Goal: Transaction & Acquisition: Book appointment/travel/reservation

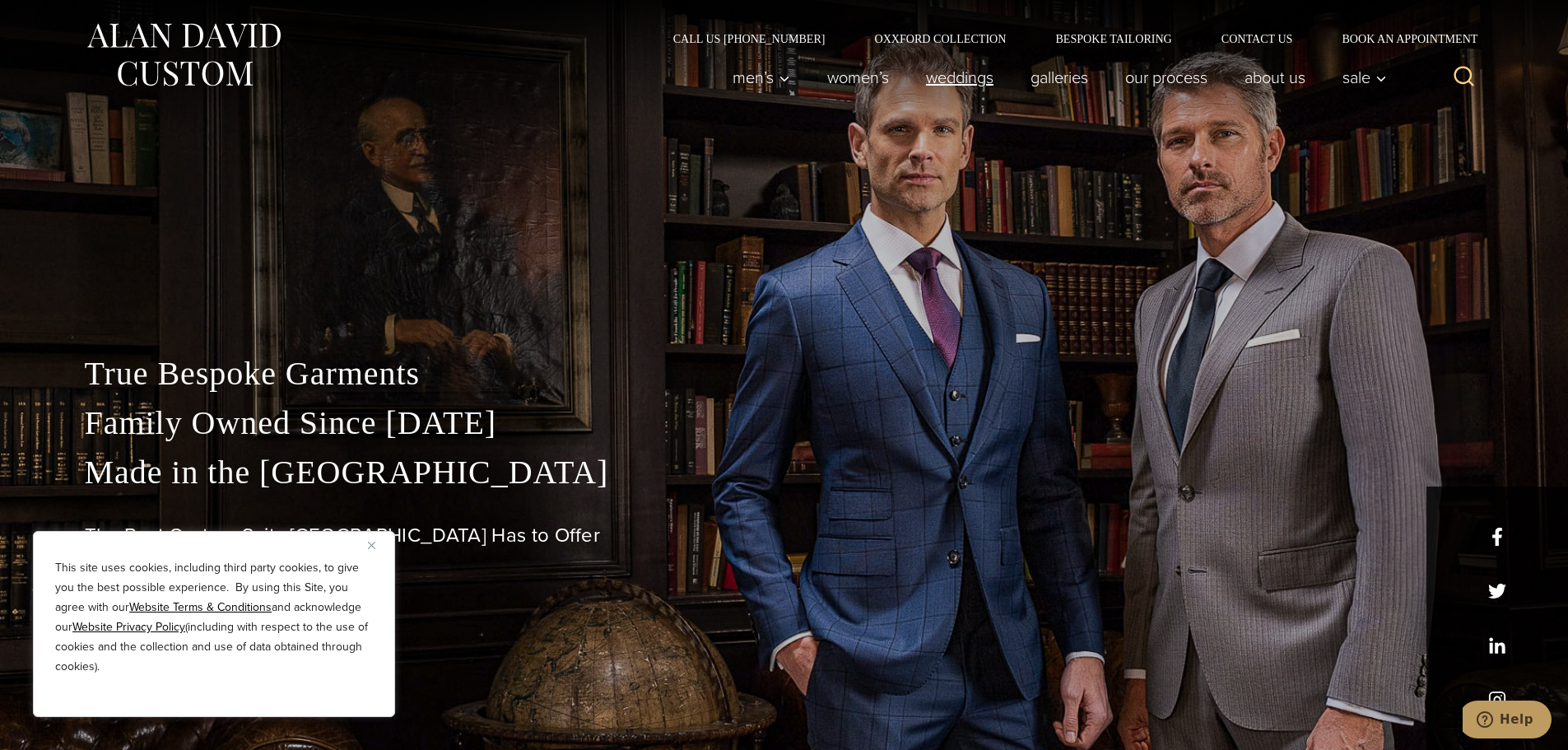
click at [972, 78] on link "weddings" at bounding box center [959, 76] width 104 height 33
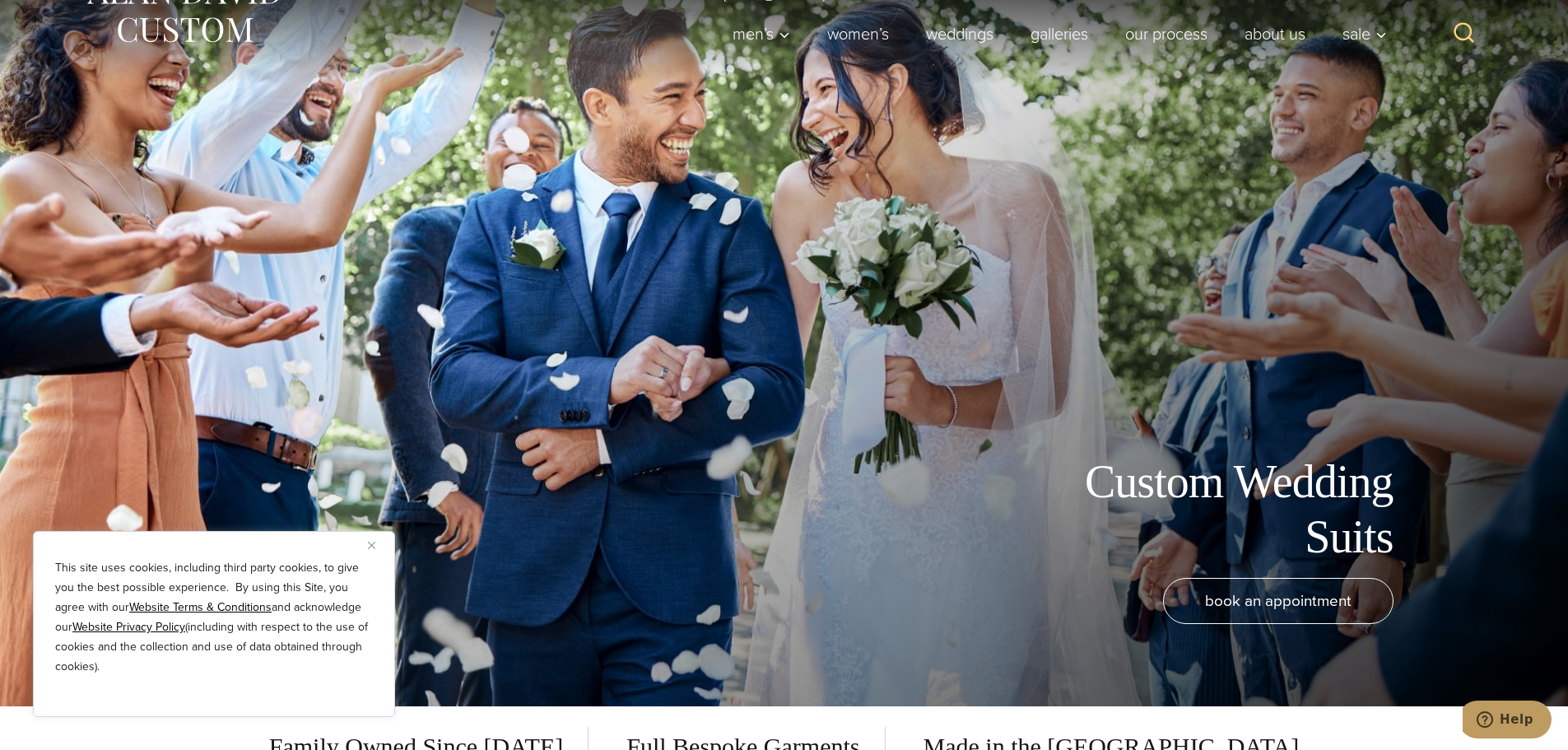
scroll to position [83, 0]
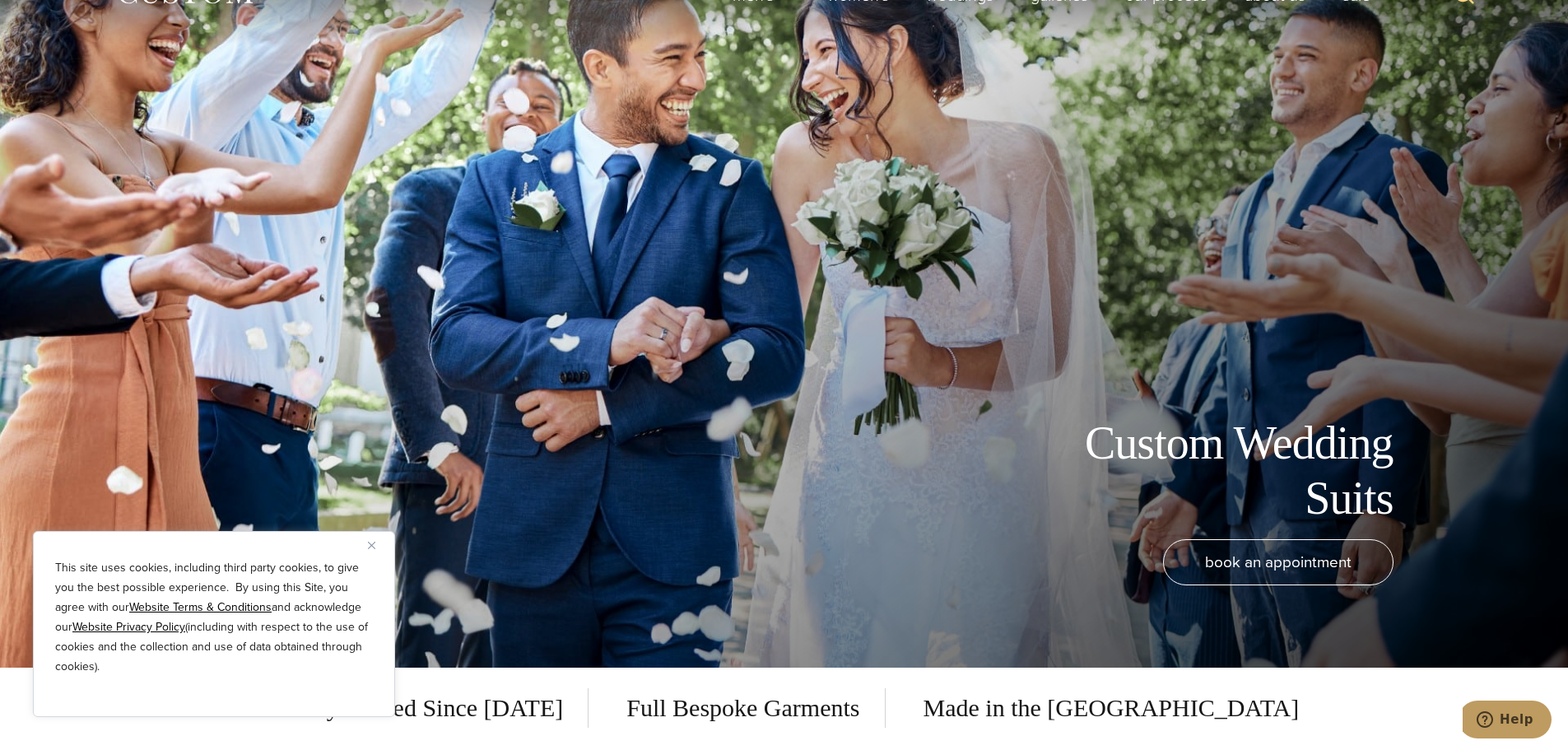
click at [876, 369] on div "Custom Wedding Suits book an appointment" at bounding box center [785, 292] width 1350 height 750
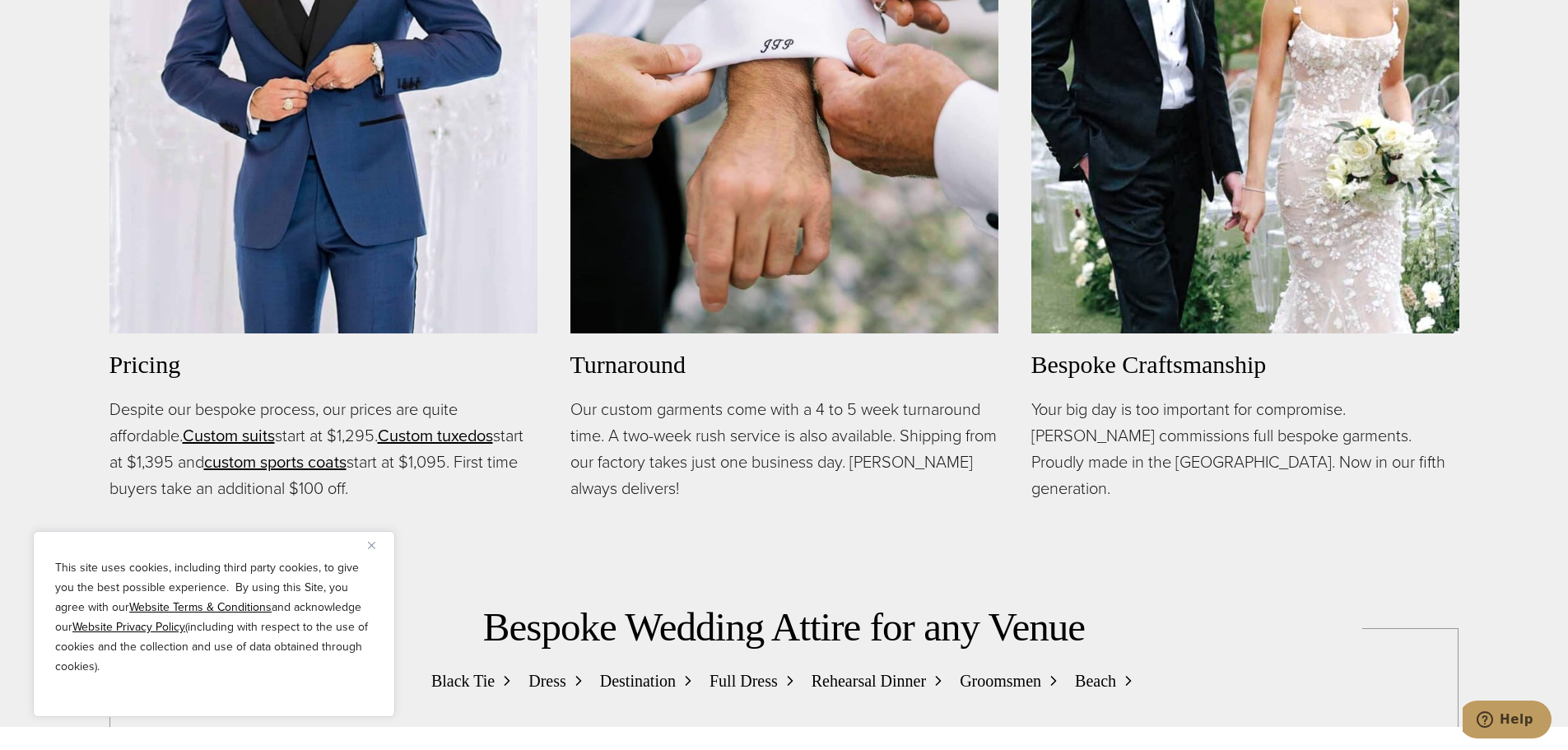
scroll to position [1647, 0]
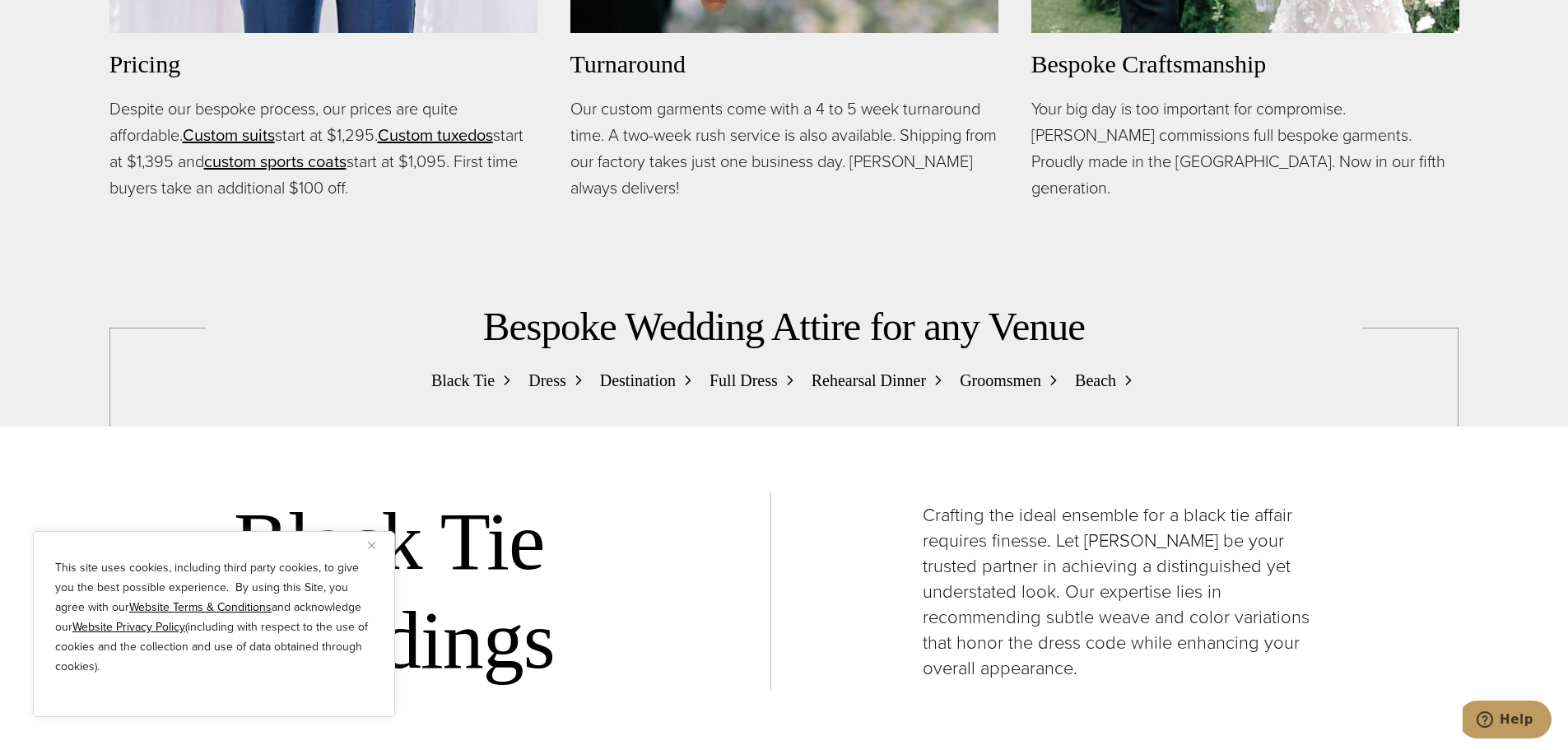
click at [377, 552] on button "Close" at bounding box center [378, 544] width 20 height 20
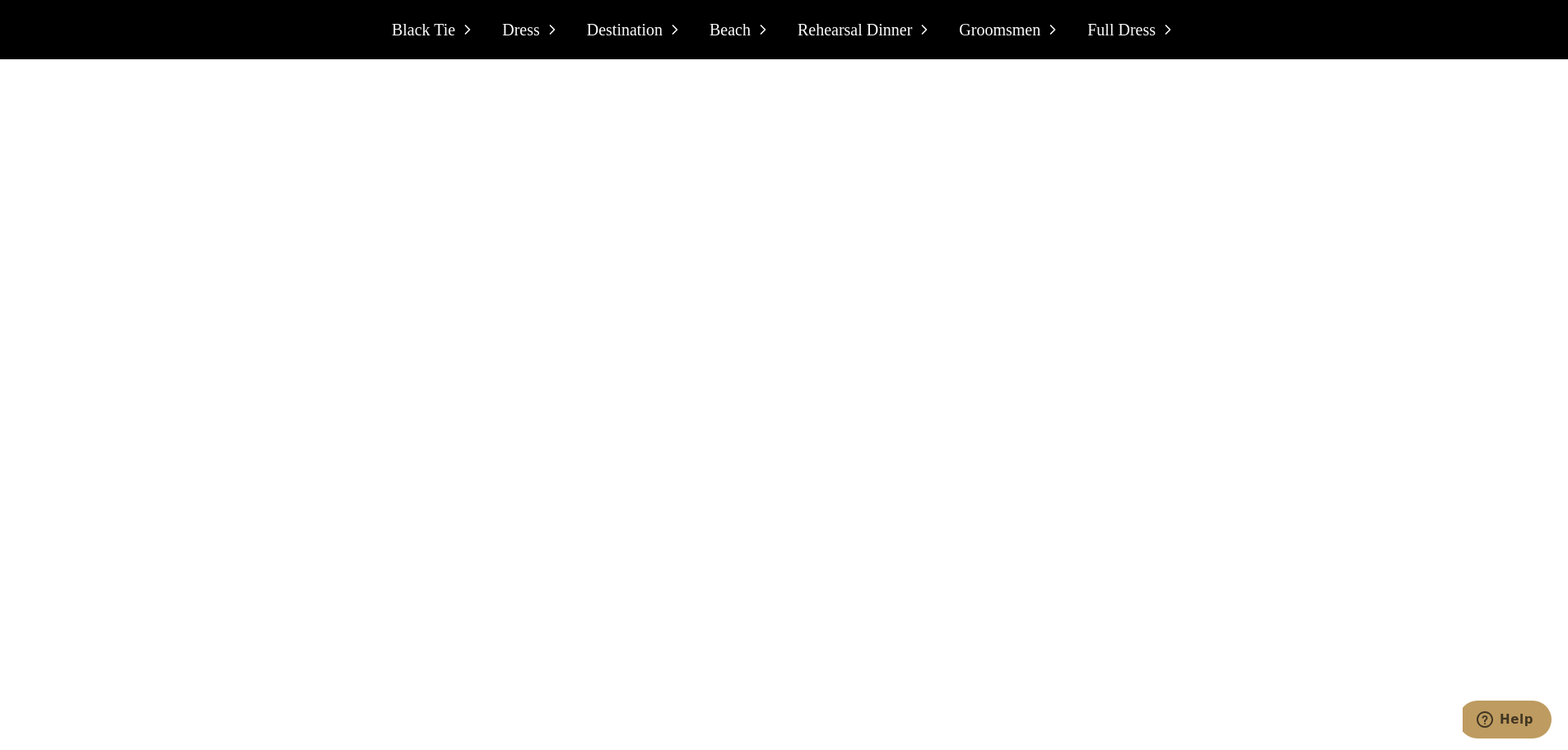
scroll to position [6754, 0]
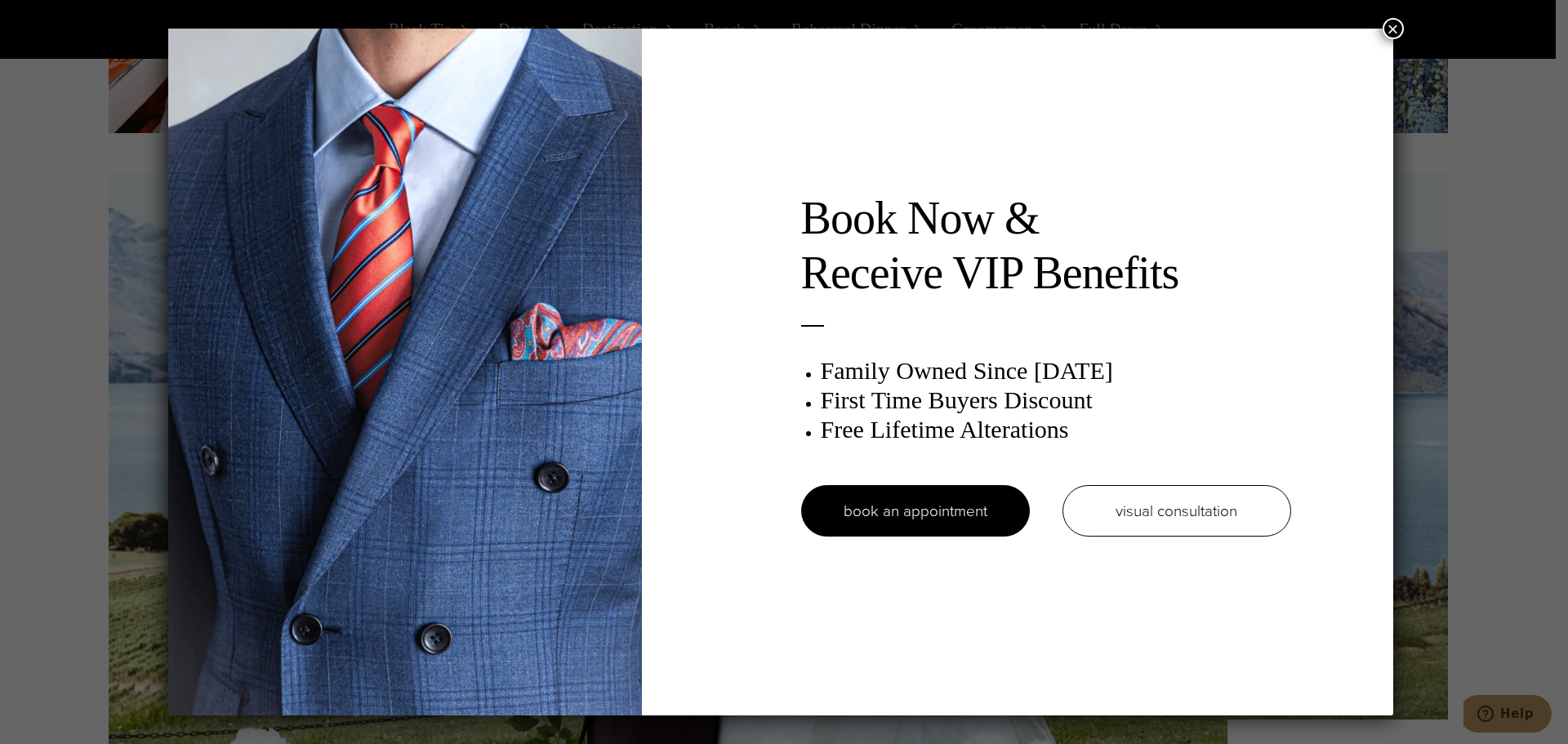
click at [1396, 31] on button "×" at bounding box center [1393, 28] width 21 height 21
